Goal: Task Accomplishment & Management: Manage account settings

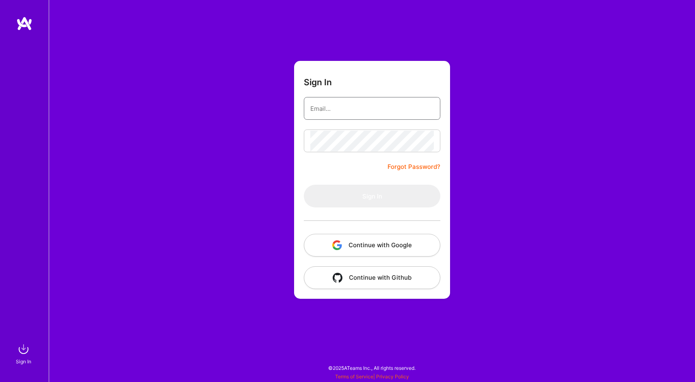
type input "[PERSON_NAME][EMAIL_ADDRESS][DOMAIN_NAME]"
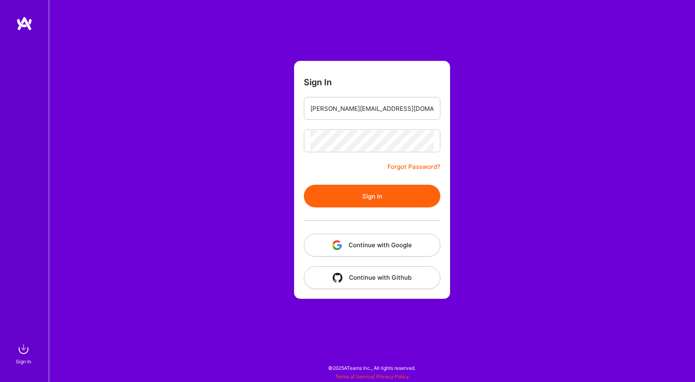
click at [384, 189] on button "Sign In" at bounding box center [372, 196] width 136 height 23
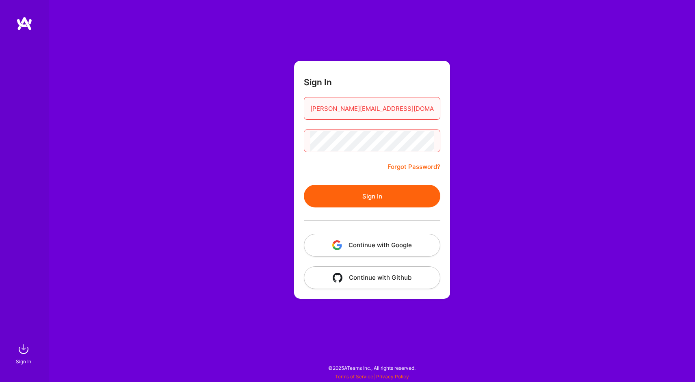
click at [395, 248] on button "Continue with Google" at bounding box center [372, 245] width 136 height 23
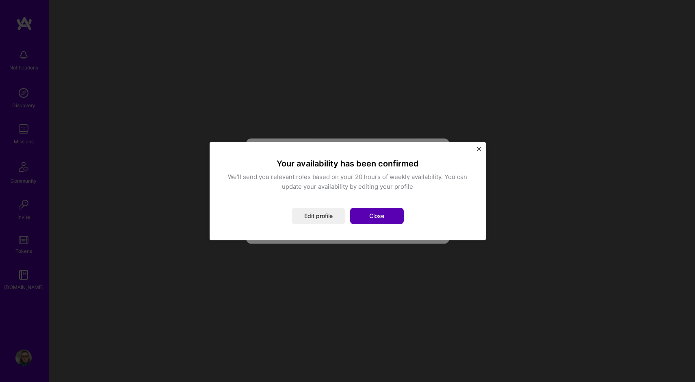
click at [386, 214] on button "Close" at bounding box center [377, 216] width 54 height 16
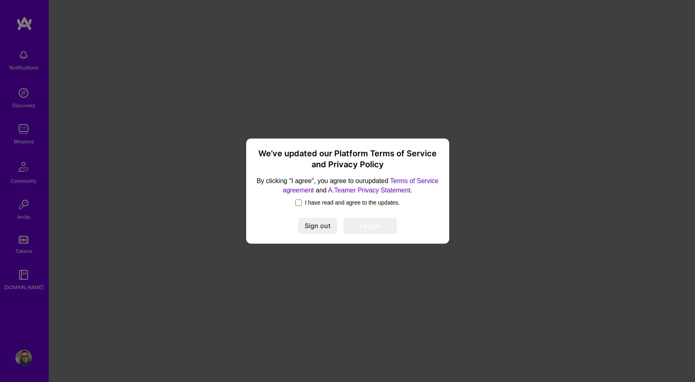
click at [300, 201] on label "I have read and agree to the updates." at bounding box center [347, 202] width 105 height 8
click at [0, 0] on input "I have read and agree to the updates." at bounding box center [0, 0] width 0 height 0
click at [375, 224] on button "I agree" at bounding box center [369, 226] width 53 height 16
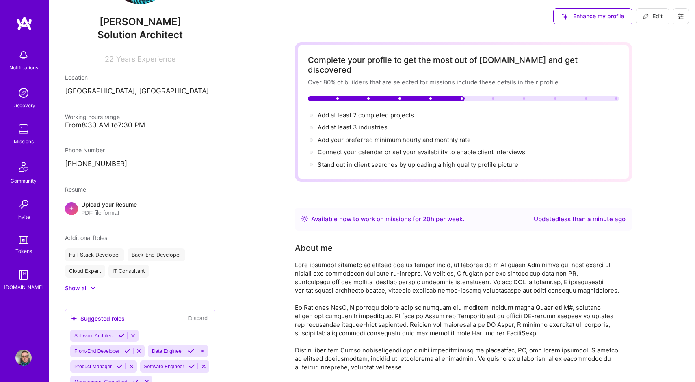
scroll to position [7, 0]
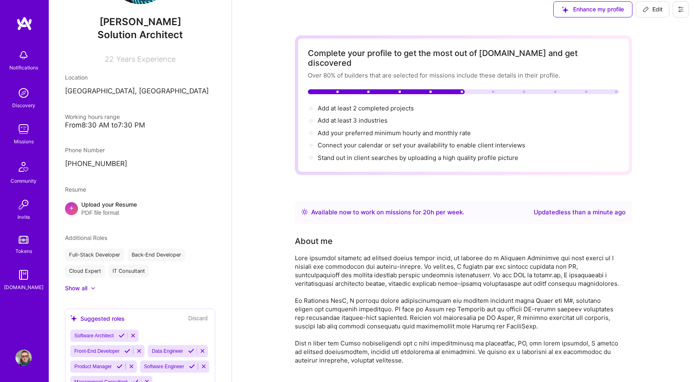
click at [585, 13] on span "Enhance my profile" at bounding box center [592, 9] width 62 height 8
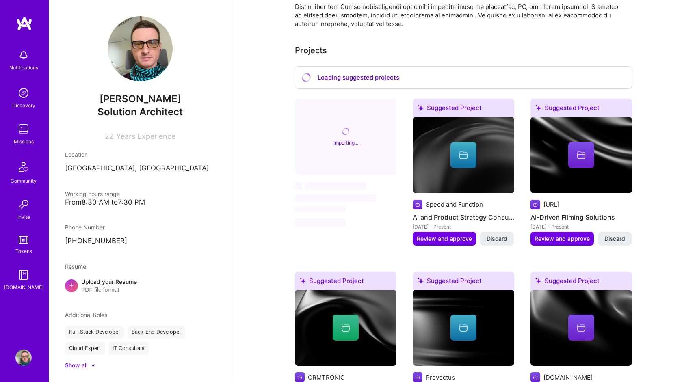
scroll to position [468, 0]
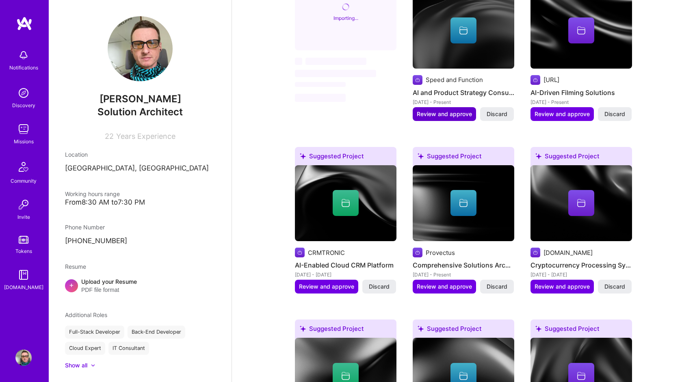
click at [449, 110] on span "Review and approve" at bounding box center [443, 114] width 55 height 8
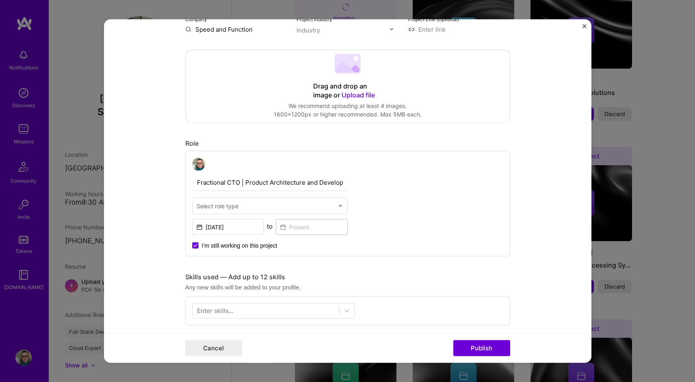
scroll to position [157, 0]
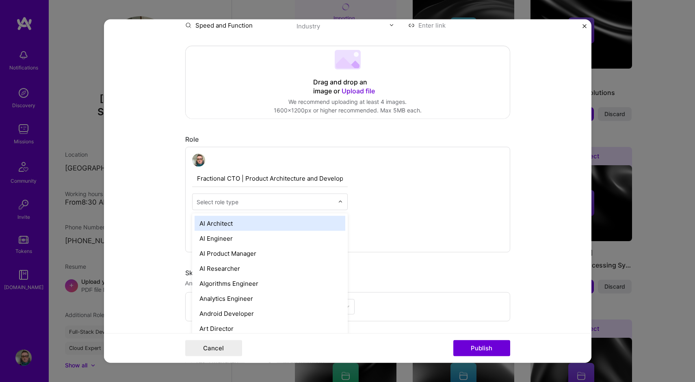
click at [298, 207] on div at bounding box center [264, 201] width 137 height 10
click at [287, 224] on div "AI Architect" at bounding box center [269, 223] width 151 height 15
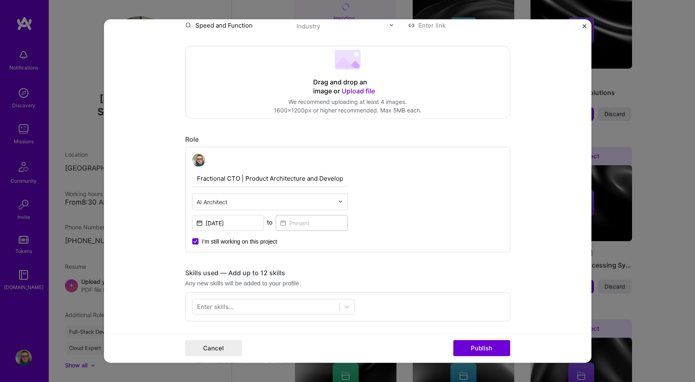
click at [412, 233] on div "Fractional CTO | Product Architecture and Development AI Architect [DATE] to I’…" at bounding box center [347, 200] width 325 height 106
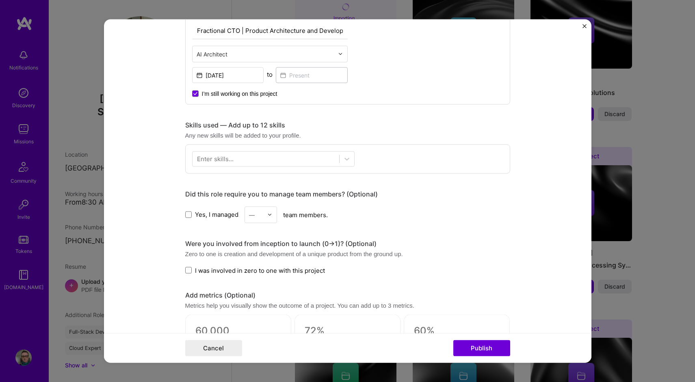
scroll to position [307, 0]
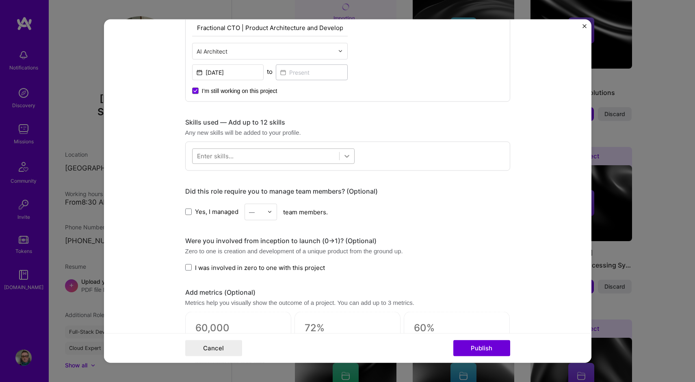
click at [344, 157] on icon at bounding box center [347, 156] width 8 height 8
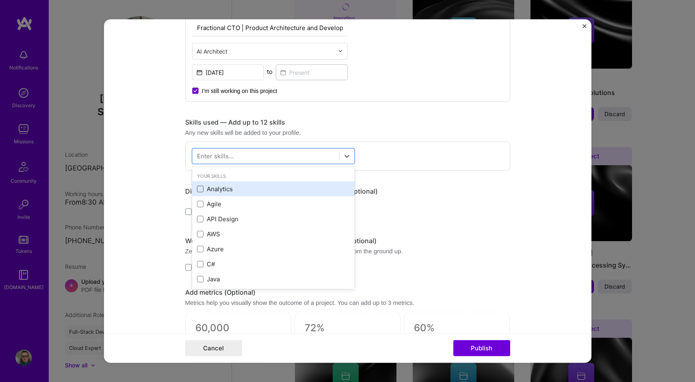
click at [200, 191] on span at bounding box center [200, 189] width 6 height 6
click at [0, 0] on input "checkbox" at bounding box center [0, 0] width 0 height 0
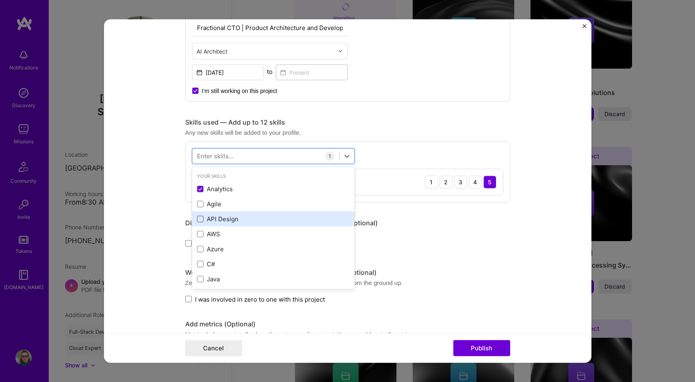
click at [200, 218] on span at bounding box center [200, 219] width 6 height 6
click at [0, 0] on input "checkbox" at bounding box center [0, 0] width 0 height 0
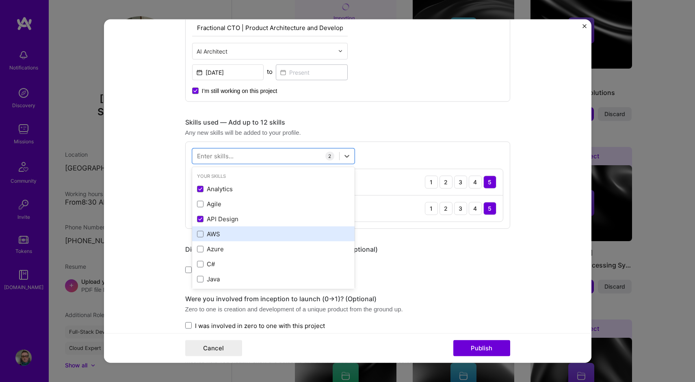
click at [204, 239] on div "AWS" at bounding box center [273, 233] width 162 height 15
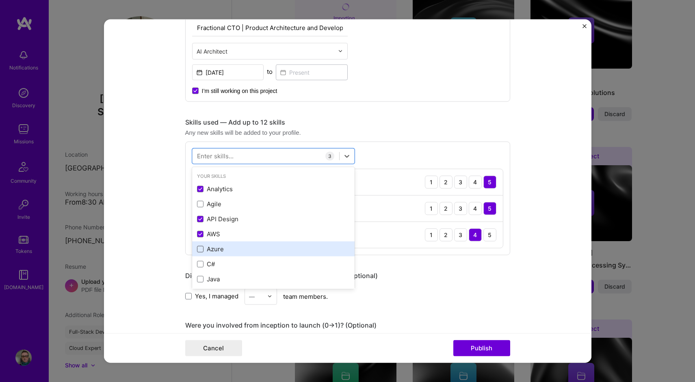
click at [201, 249] on span at bounding box center [200, 249] width 6 height 6
click at [0, 0] on input "checkbox" at bounding box center [0, 0] width 0 height 0
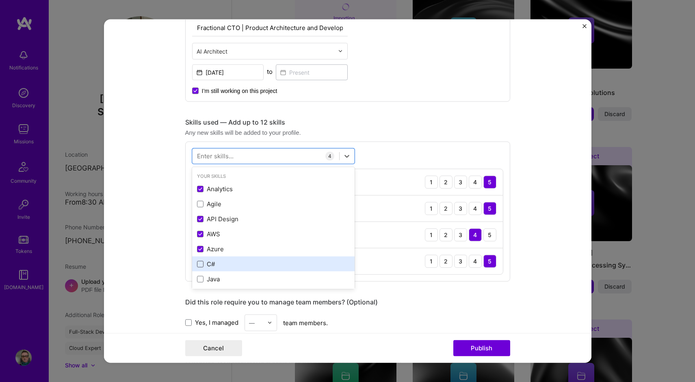
click at [200, 265] on span at bounding box center [200, 264] width 6 height 6
click at [0, 0] on input "checkbox" at bounding box center [0, 0] width 0 height 0
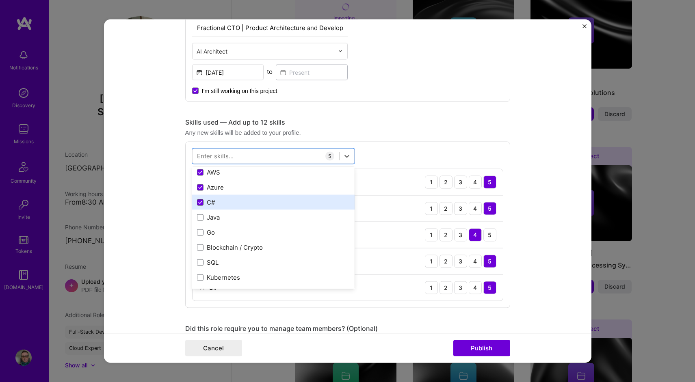
scroll to position [72, 0]
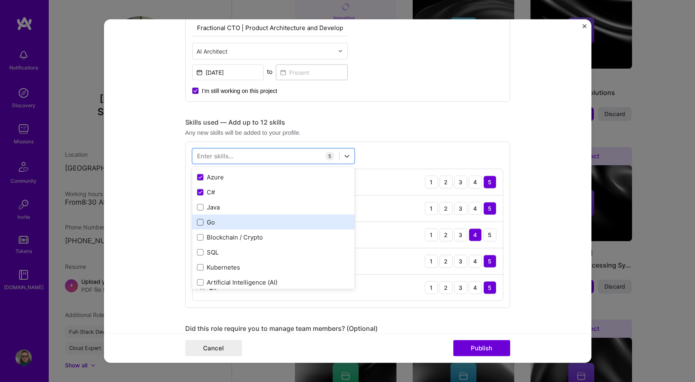
click at [198, 223] on span at bounding box center [200, 222] width 6 height 6
click at [0, 0] on input "checkbox" at bounding box center [0, 0] width 0 height 0
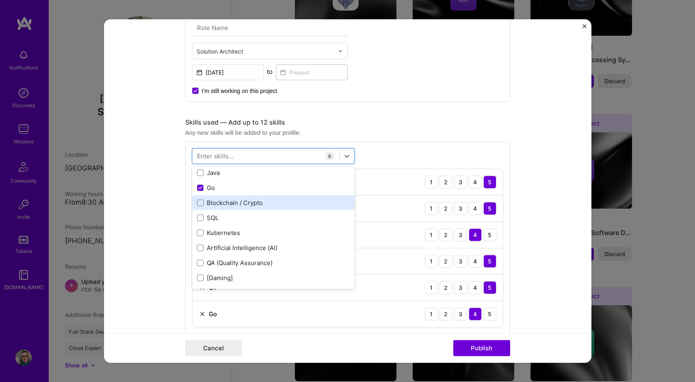
scroll to position [107, 0]
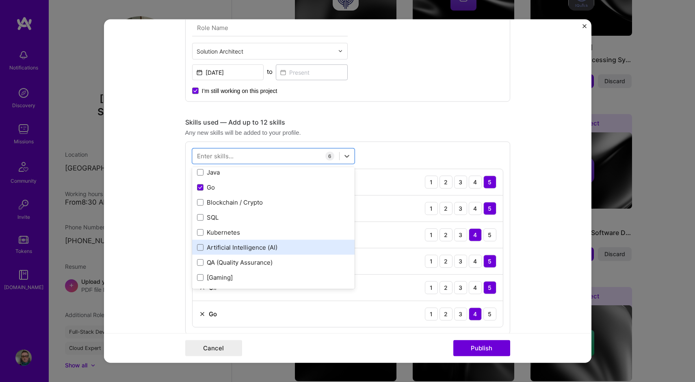
click at [276, 244] on div "Artificial Intelligence (AI)" at bounding box center [273, 247] width 153 height 9
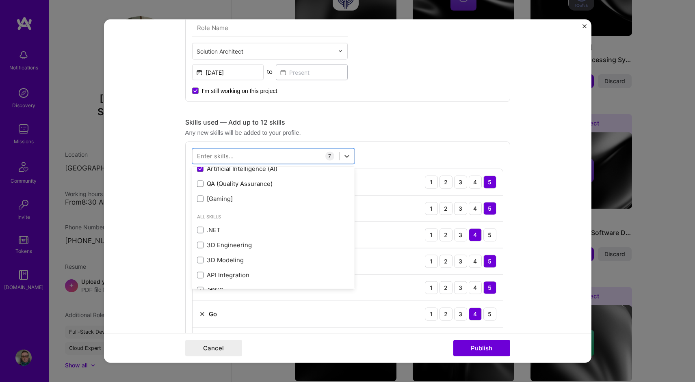
scroll to position [186, 0]
click at [326, 233] on div ".NET" at bounding box center [273, 229] width 153 height 9
click at [528, 301] on form "Project title Company Speed and Function Project industry Industry Project Link…" at bounding box center [347, 191] width 487 height 344
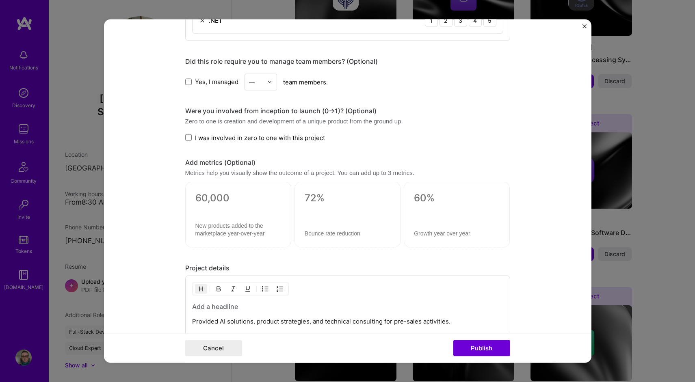
scroll to position [624, 0]
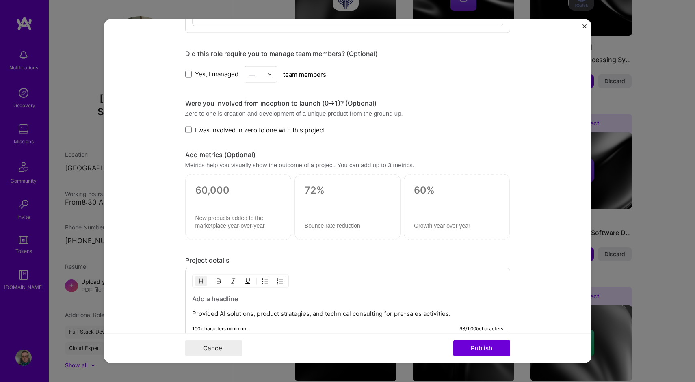
click at [286, 134] on span "I was involved in zero to one with this project" at bounding box center [260, 129] width 130 height 9
click at [0, 0] on input "I was involved in zero to one with this project" at bounding box center [0, 0] width 0 height 0
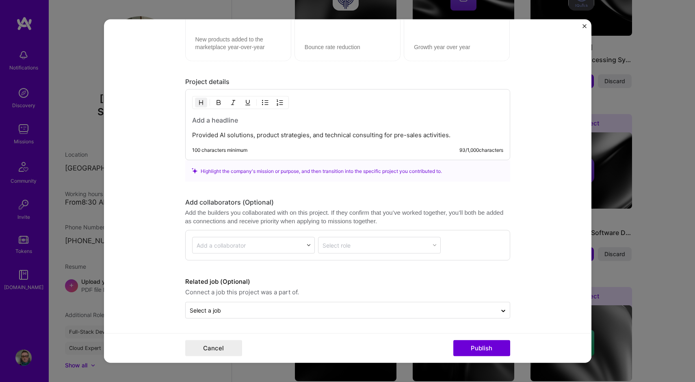
scroll to position [803, 0]
click at [482, 347] on button "Publish" at bounding box center [481, 348] width 57 height 16
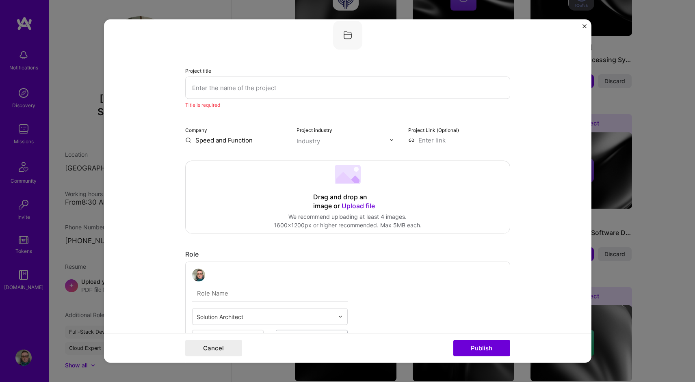
scroll to position [16, 0]
click at [582, 27] on img "Close" at bounding box center [584, 26] width 4 height 4
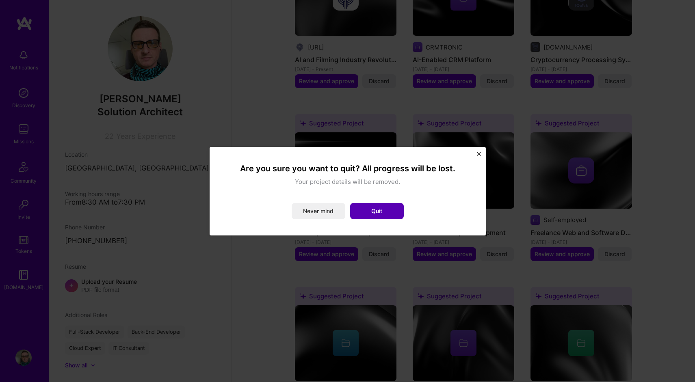
click at [377, 212] on button "Quit" at bounding box center [377, 211] width 54 height 16
